Goal: Information Seeking & Learning: Learn about a topic

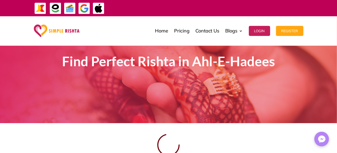
scroll to position [37, 0]
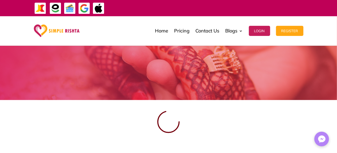
scroll to position [37, 0]
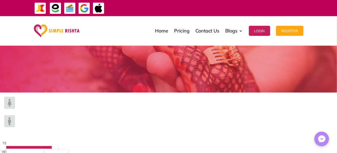
scroll to position [38, 0]
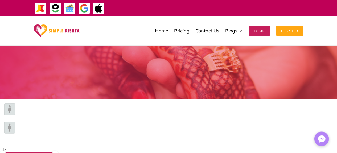
click at [15, 122] on img at bounding box center [9, 128] width 11 height 12
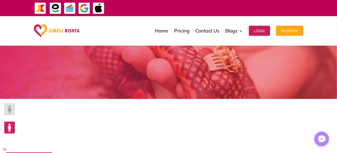
click at [58, 151] on span at bounding box center [55, 154] width 7 height 7
click at [54, 146] on div "18 80" at bounding box center [28, 153] width 52 height 15
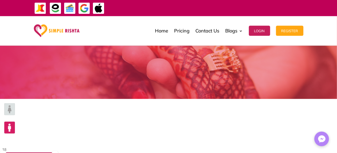
click at [54, 152] on span at bounding box center [28, 153] width 52 height 3
click at [28, 151] on span at bounding box center [25, 154] width 7 height 7
click at [26, 151] on span at bounding box center [23, 154] width 7 height 7
click at [24, 151] on span at bounding box center [20, 154] width 7 height 7
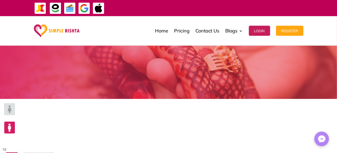
click at [24, 151] on span at bounding box center [20, 154] width 7 height 7
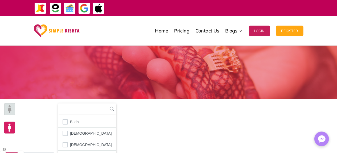
scroll to position [31, 0]
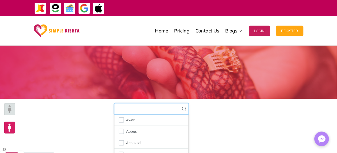
click at [188, 104] on input "text" at bounding box center [151, 109] width 74 height 11
type input "*"
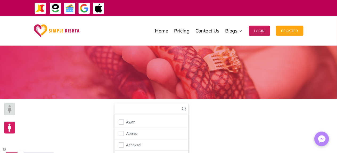
click at [262, 135] on div "18 39 Married [DEMOGRAPHIC_DATA] Caste 108 results are available Awan Abbasi Ac…" at bounding box center [168, 150] width 337 height 102
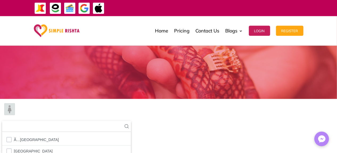
scroll to position [2, 0]
click at [129, 124] on icon at bounding box center [127, 126] width 4 height 4
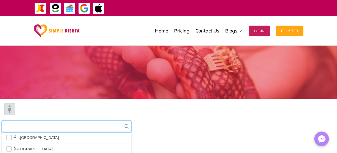
click at [131, 121] on input "text" at bounding box center [66, 126] width 129 height 11
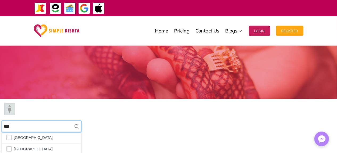
scroll to position [0, 0]
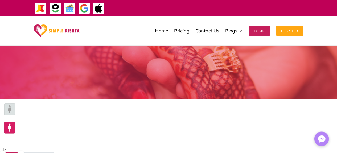
type input "****"
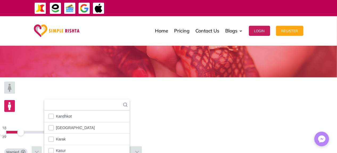
scroll to position [53, 0]
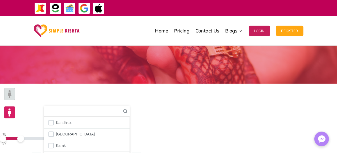
click at [15, 100] on img at bounding box center [9, 94] width 11 height 12
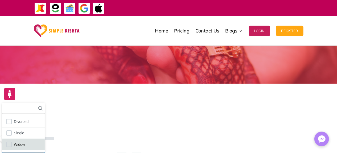
click at [25, 141] on span "Widow" at bounding box center [19, 144] width 11 height 7
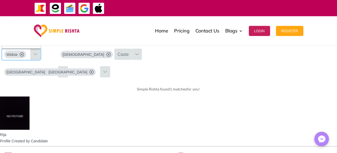
scroll to position [255, 0]
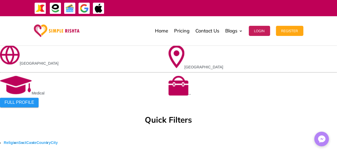
scroll to position [321, 0]
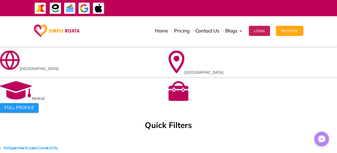
drag, startPoint x: 336, startPoint y: 66, endPoint x: 336, endPoint y: 62, distance: 3.7
click at [336, 145] on ul "Religion Sect [GEOGRAPHIC_DATA]" at bounding box center [168, 151] width 337 height 13
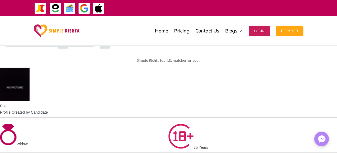
scroll to position [193, 0]
